Goal: Task Accomplishment & Management: Use online tool/utility

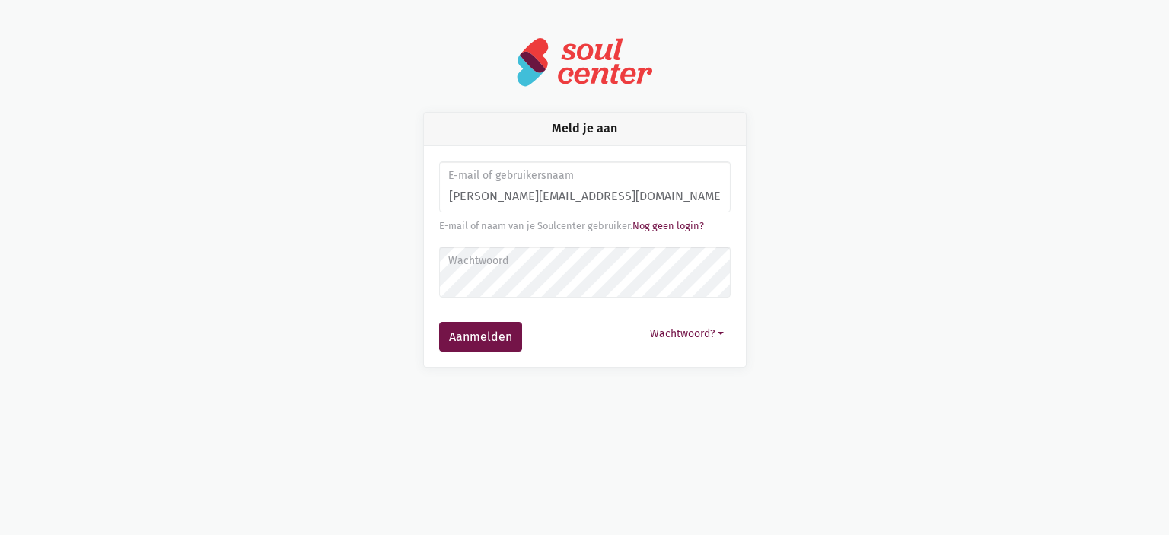
type input "[PERSON_NAME][EMAIL_ADDRESS][DOMAIN_NAME]"
click at [439, 322] on button "Aanmelden" at bounding box center [480, 337] width 83 height 30
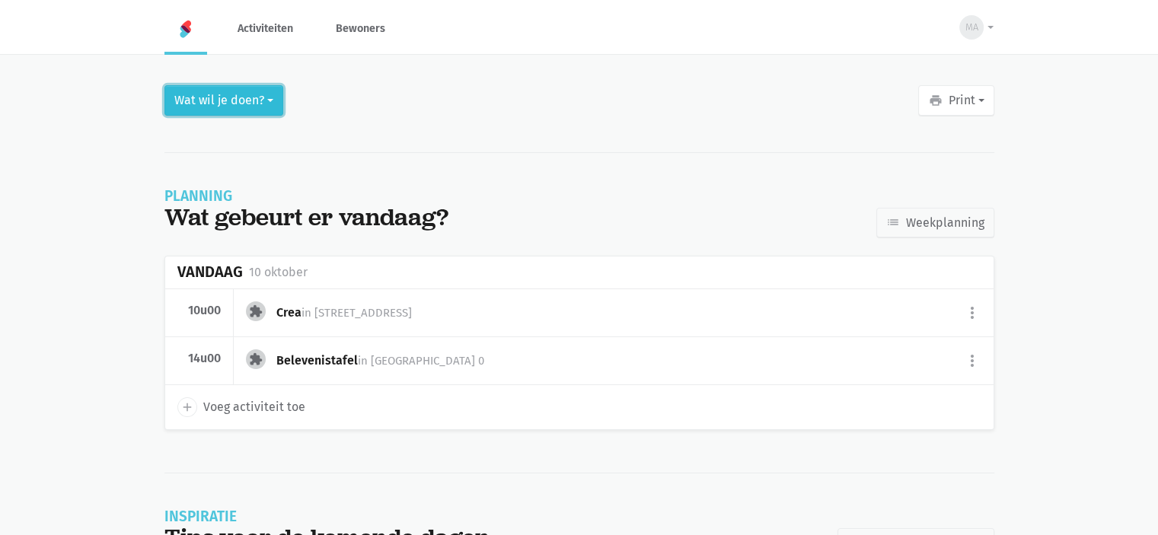
click at [213, 94] on button "Wat wil je doen?" at bounding box center [223, 100] width 119 height 30
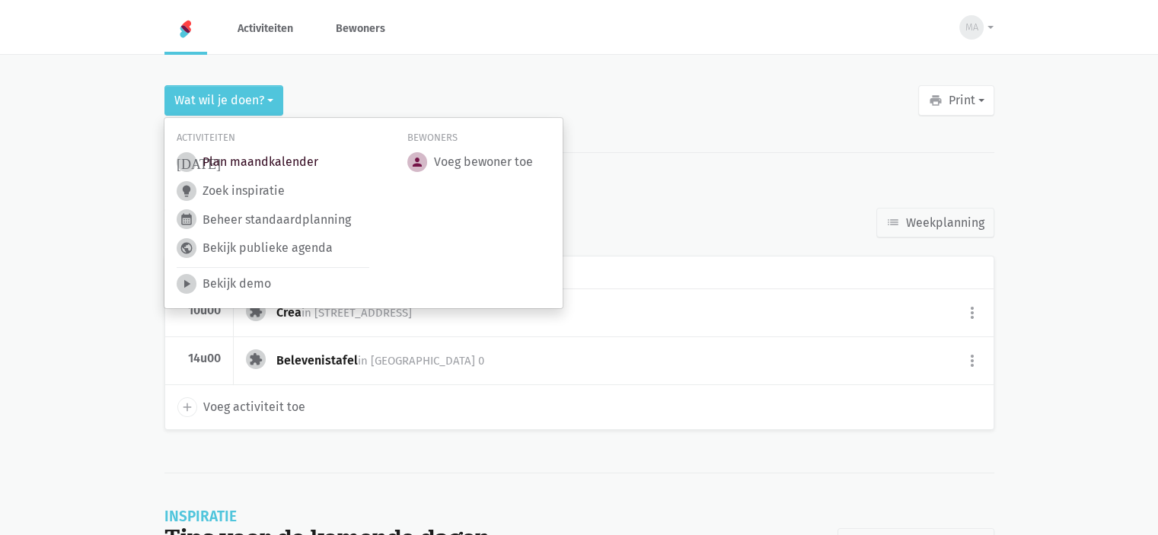
click at [231, 161] on link "today Plan maandkalender" at bounding box center [248, 162] width 142 height 20
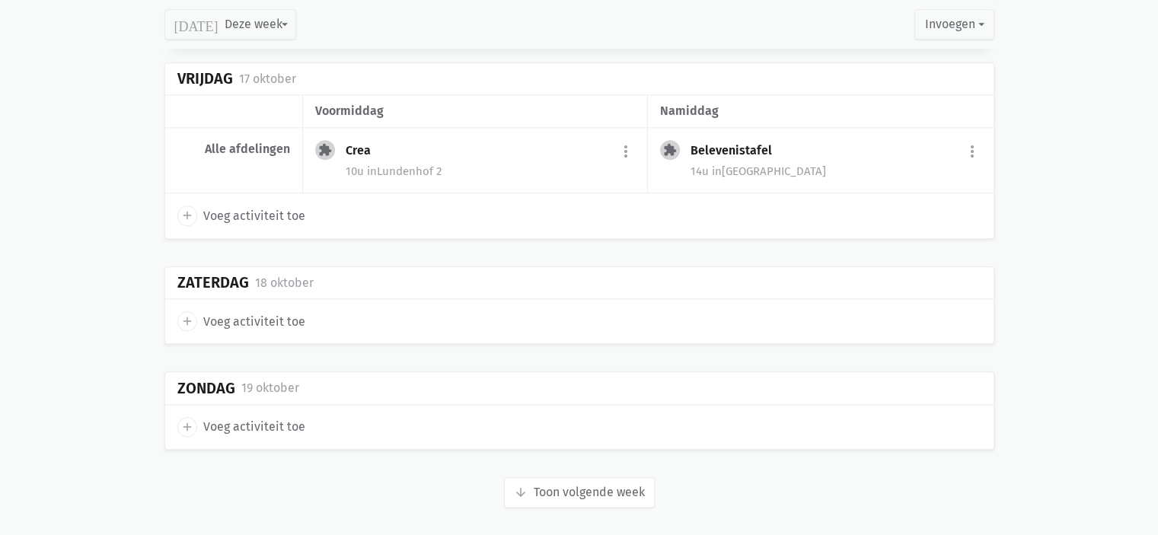
scroll to position [1693, 0]
drag, startPoint x: 547, startPoint y: 466, endPoint x: 547, endPoint y: 476, distance: 10.7
click at [545, 486] on button "arrow_downward Week wordt geladen Toon volgende week" at bounding box center [579, 491] width 151 height 30
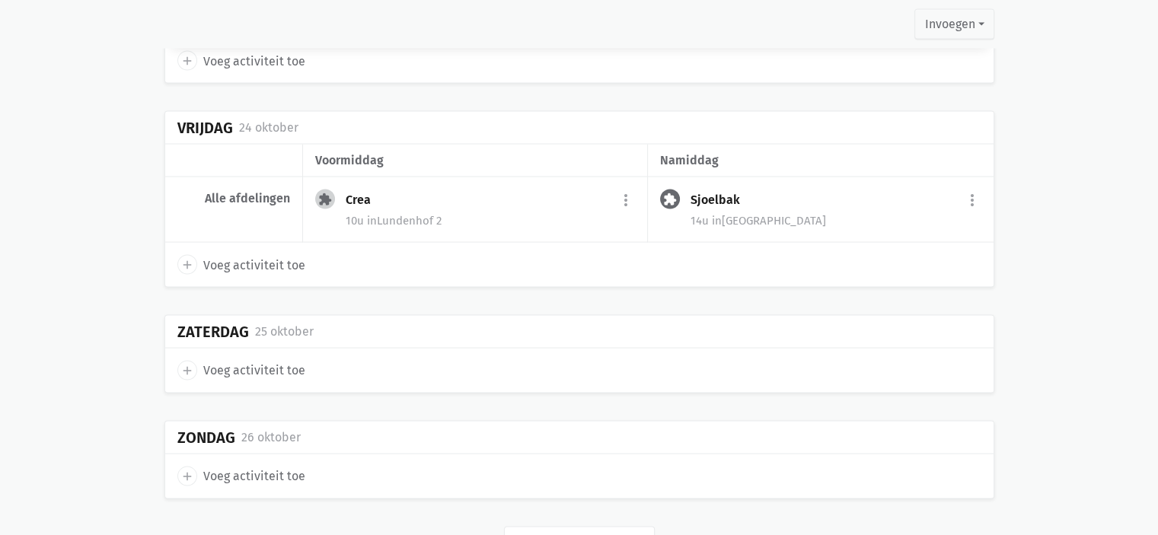
scroll to position [3008, 0]
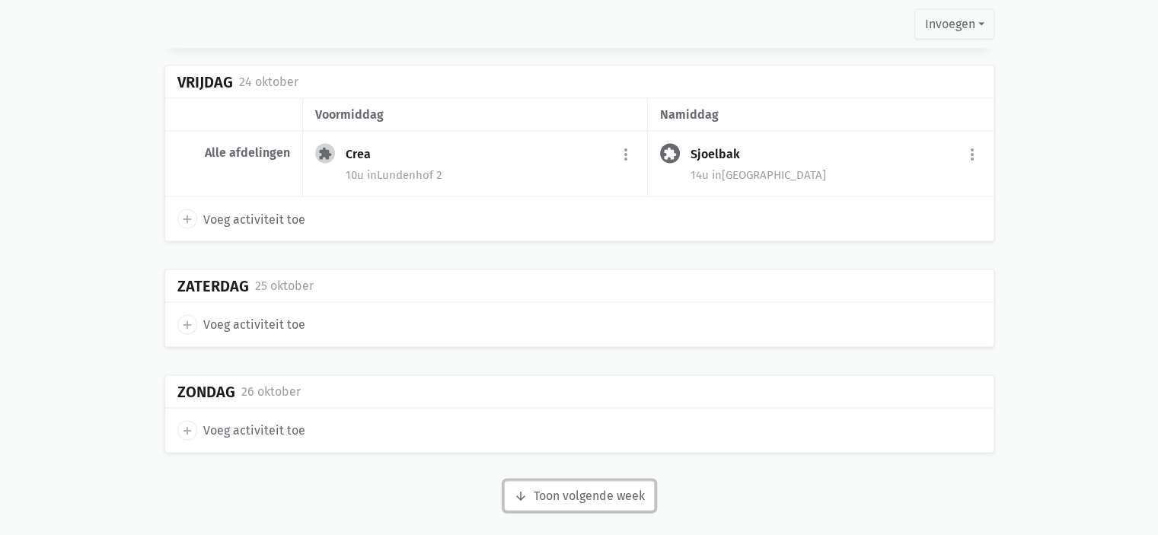
click at [564, 492] on button "arrow_downward Week wordt geladen Toon volgende week" at bounding box center [579, 496] width 151 height 30
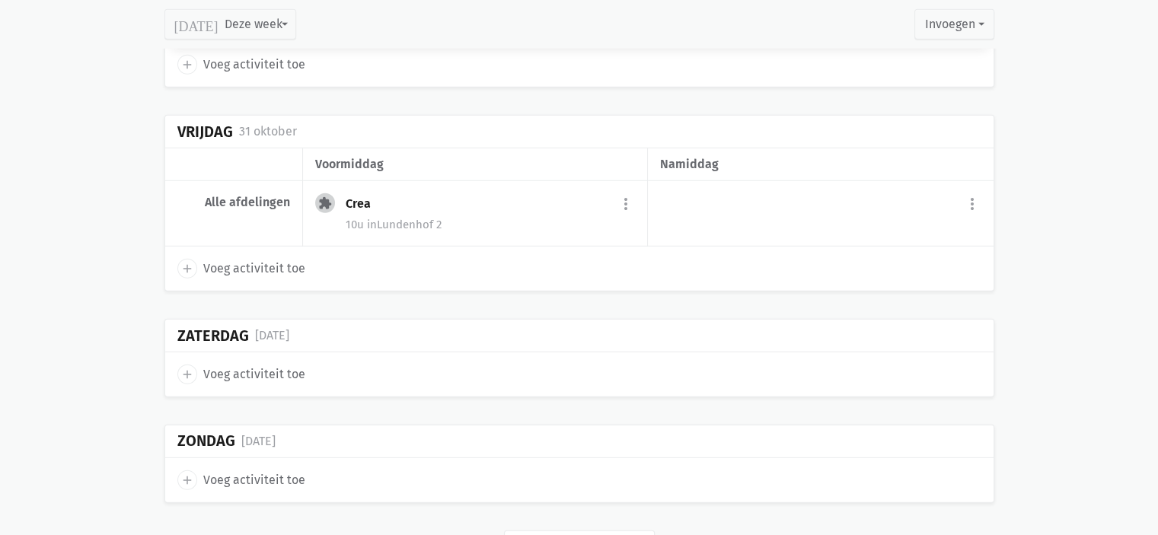
scroll to position [4323, 0]
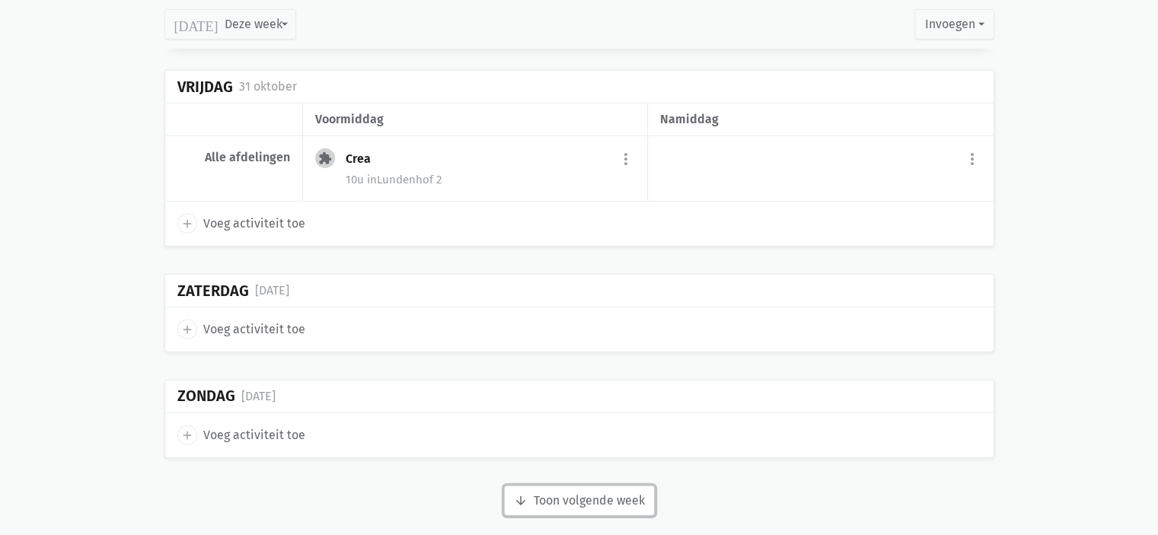
click at [566, 493] on button "arrow_downward Week wordt geladen Toon volgende week" at bounding box center [579, 501] width 151 height 30
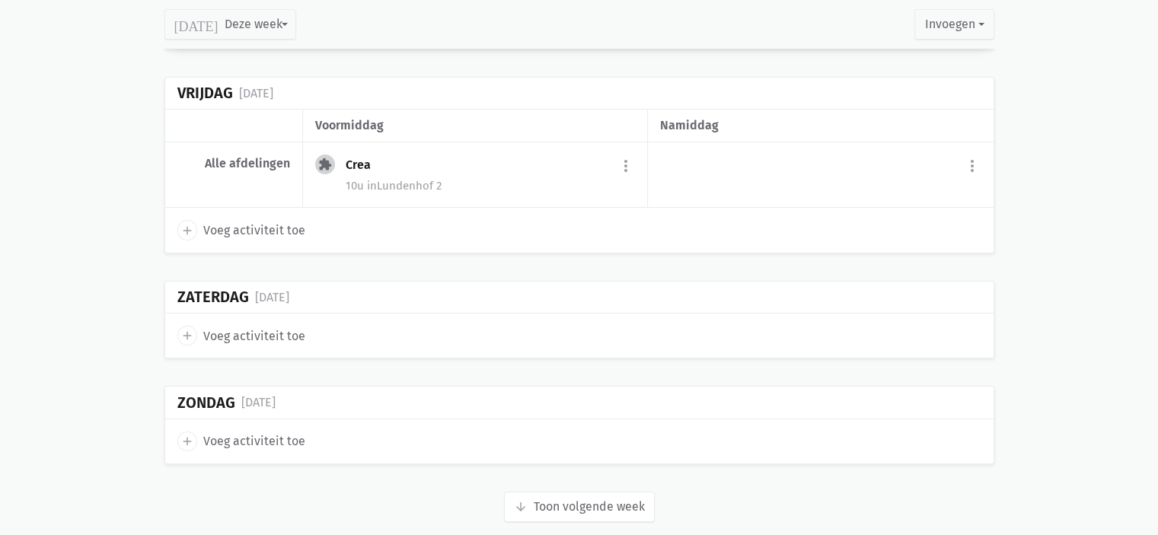
scroll to position [5604, 0]
click at [545, 490] on button "arrow_downward Week wordt geladen Toon volgende week" at bounding box center [579, 505] width 151 height 30
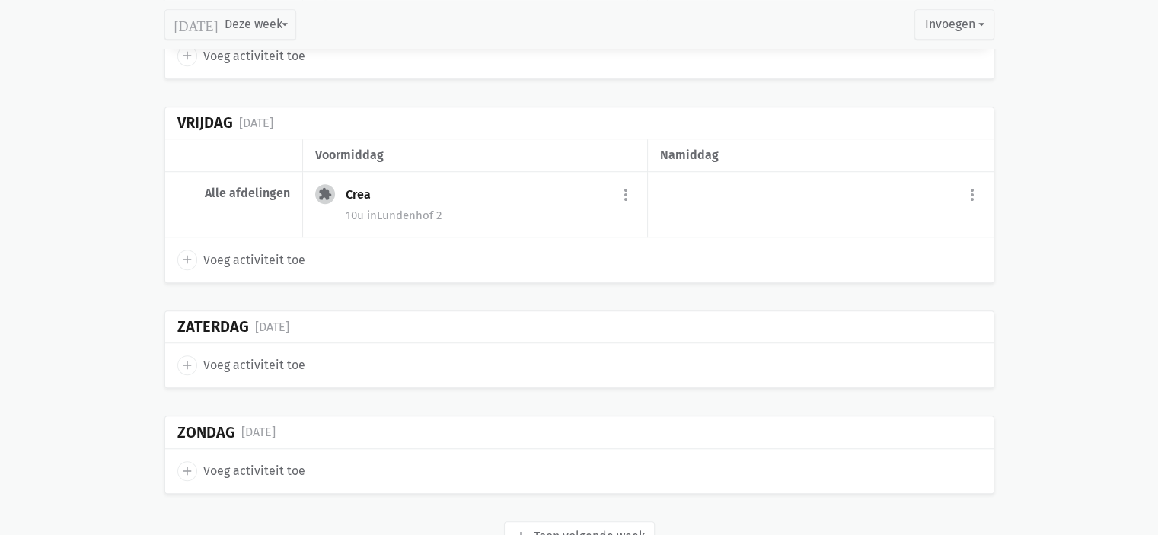
scroll to position [6950, 0]
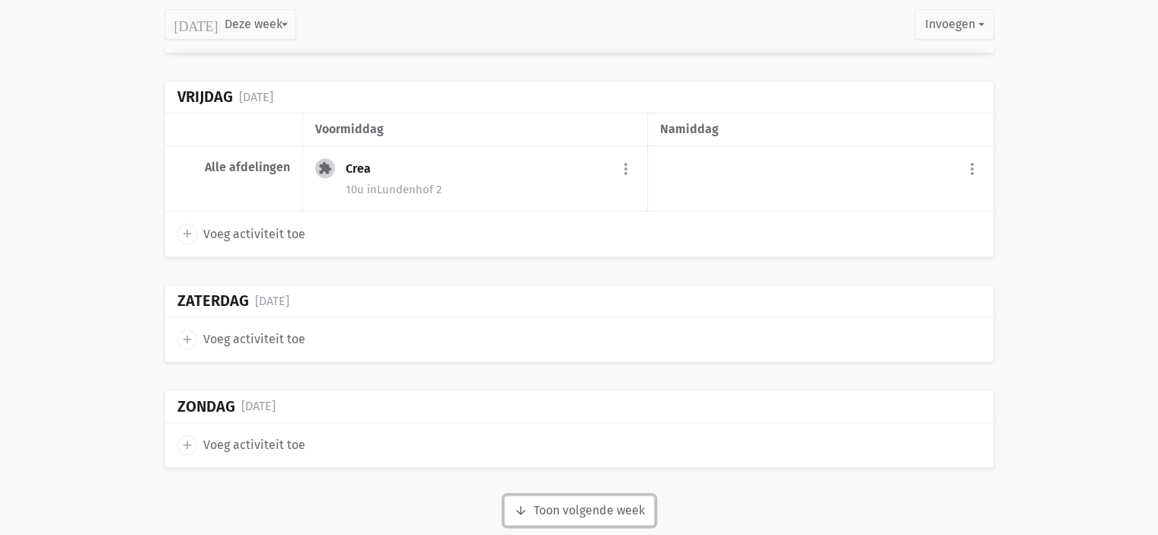
click at [597, 496] on button "arrow_downward Week wordt geladen Toon volgende week" at bounding box center [579, 511] width 151 height 30
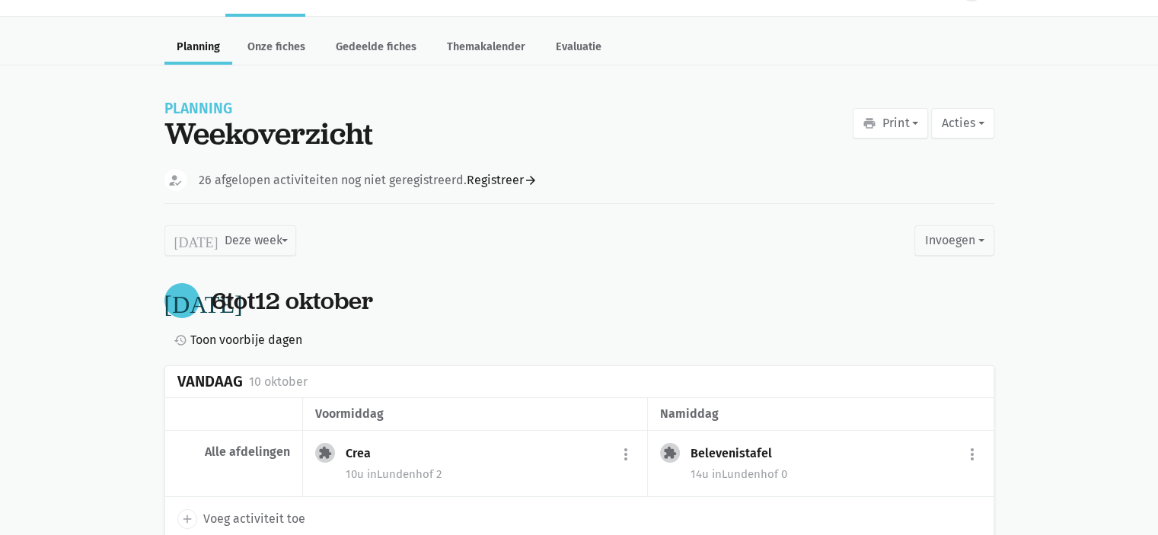
scroll to position [0, 0]
